Goal: Understand process/instructions: Learn about a topic

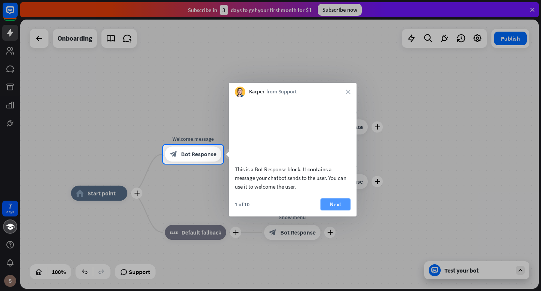
click at [334, 210] on button "Next" at bounding box center [336, 204] width 30 height 12
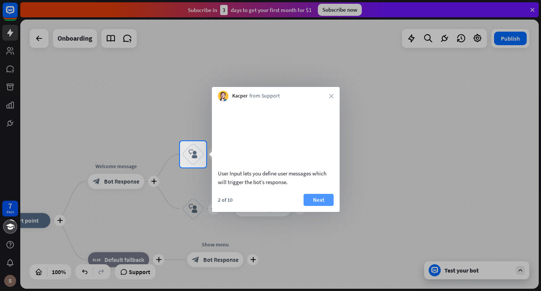
click at [327, 206] on button "Next" at bounding box center [319, 200] width 30 height 12
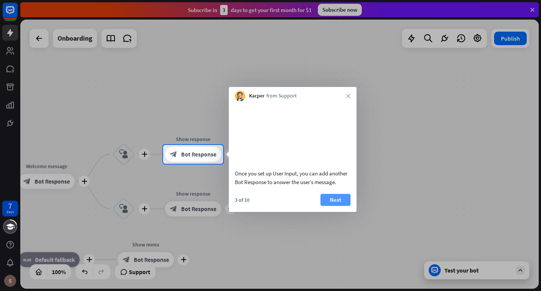
click at [342, 206] on button "Next" at bounding box center [336, 200] width 30 height 12
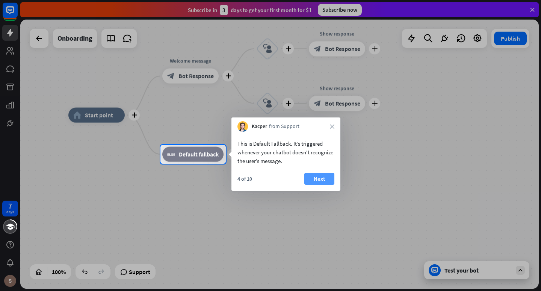
click at [332, 179] on button "Next" at bounding box center [320, 179] width 30 height 12
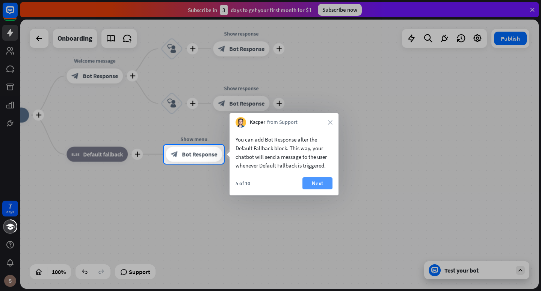
click at [326, 182] on button "Next" at bounding box center [318, 183] width 30 height 12
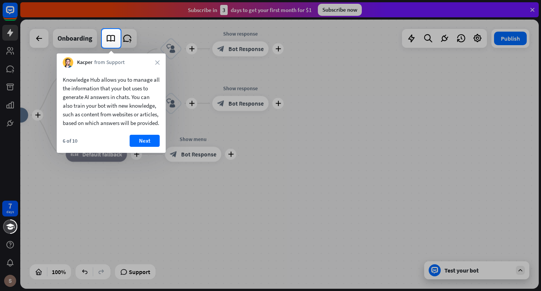
click at [147, 153] on div "6 of 10 Next" at bounding box center [111, 144] width 109 height 18
click at [144, 147] on button "Next" at bounding box center [145, 141] width 30 height 12
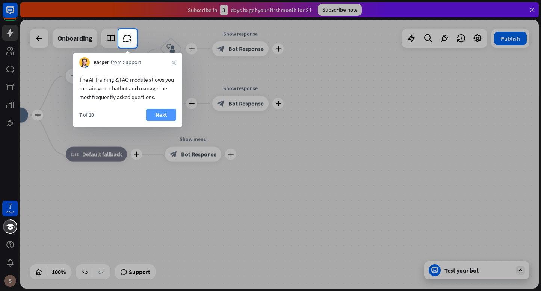
click at [157, 113] on button "Next" at bounding box center [161, 115] width 30 height 12
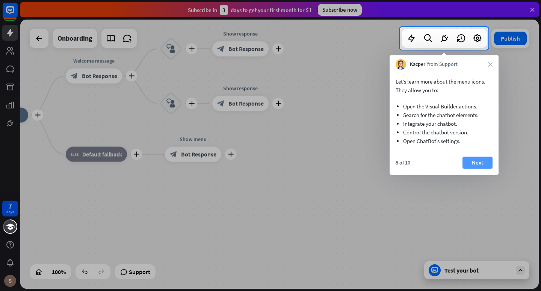
click at [474, 166] on button "Next" at bounding box center [478, 162] width 30 height 12
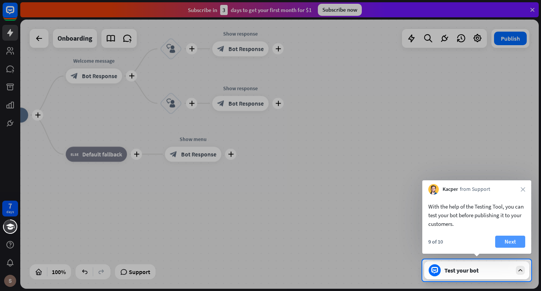
click at [495, 239] on div "9 of 10 Next" at bounding box center [477, 244] width 109 height 18
click at [501, 239] on button "Next" at bounding box center [511, 241] width 30 height 12
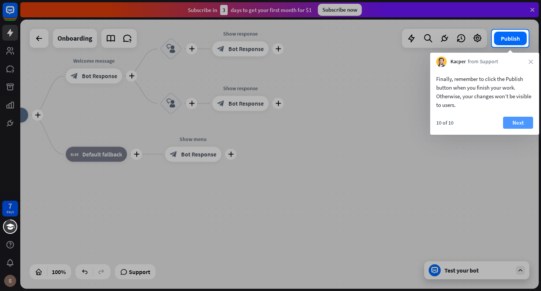
click at [530, 125] on button "Next" at bounding box center [518, 123] width 30 height 12
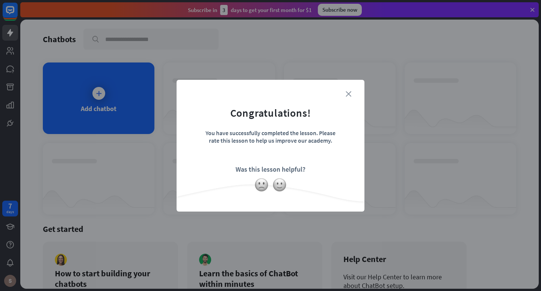
click at [347, 94] on icon "close" at bounding box center [349, 94] width 6 height 6
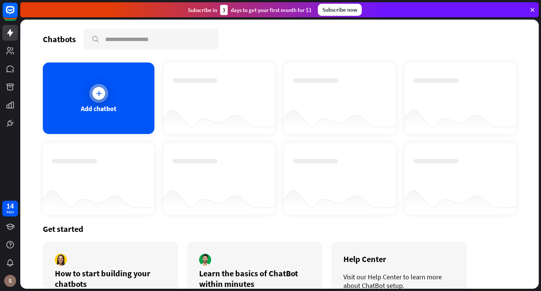
click at [99, 99] on div at bounding box center [98, 93] width 13 height 13
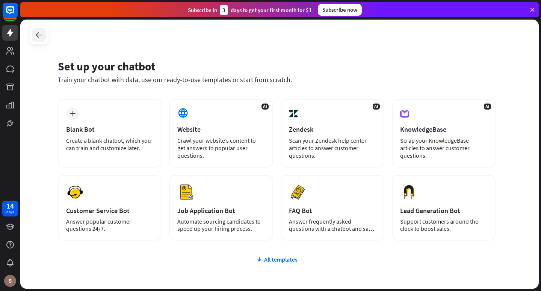
click at [36, 38] on icon at bounding box center [38, 34] width 9 height 9
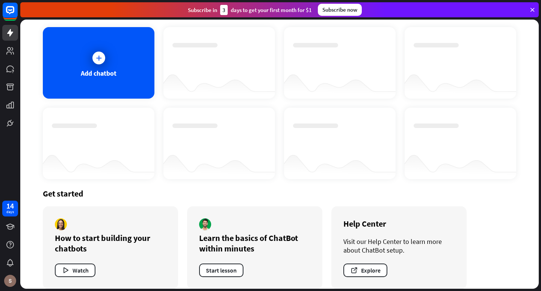
scroll to position [7, 0]
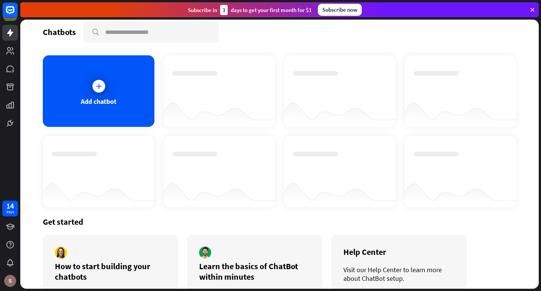
click at [536, 9] on div "Subscribe [DATE] to get your first month for $1 Subscribe now" at bounding box center [279, 9] width 519 height 15
click at [347, 10] on div "Subscribe now" at bounding box center [340, 10] width 44 height 12
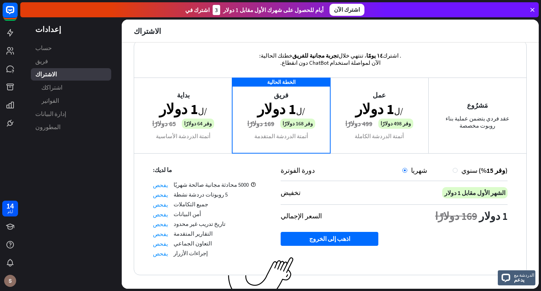
scroll to position [27, 0]
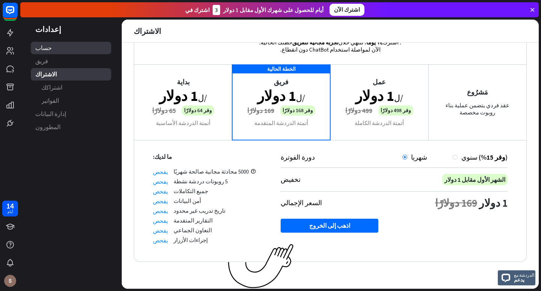
click at [52, 49] on link "حساب" at bounding box center [71, 48] width 80 height 12
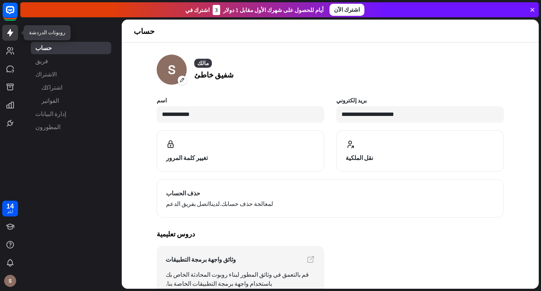
click at [8, 38] on link at bounding box center [10, 33] width 16 height 16
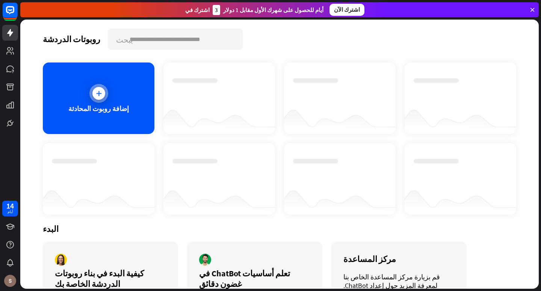
click at [95, 96] on icon at bounding box center [99, 93] width 8 height 8
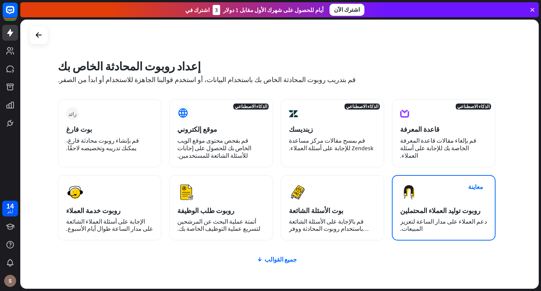
click at [467, 205] on div "معاينة روبوت توليد العملاء المحتملين دعم العملاء على مدار الساعة لتعزيز المبيعا…" at bounding box center [444, 207] width 104 height 65
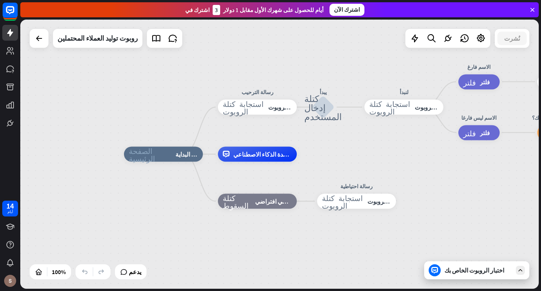
click at [491, 271] on font "اختبار الروبوت الخاص بك" at bounding box center [475, 270] width 60 height 8
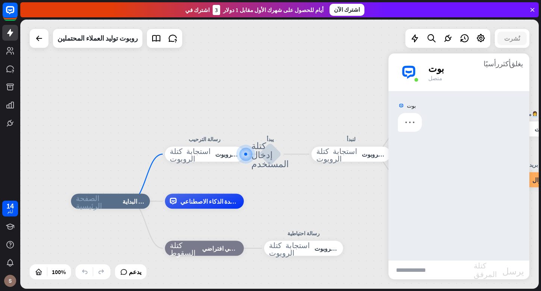
click at [528, 10] on div "اشترك في 3 أيام للحصول على شهرك الأول مقابل 1 دولار اشترك الآن" at bounding box center [279, 9] width 519 height 15
click at [534, 10] on icon at bounding box center [532, 9] width 7 height 7
